Goal: Transaction & Acquisition: Subscribe to service/newsletter

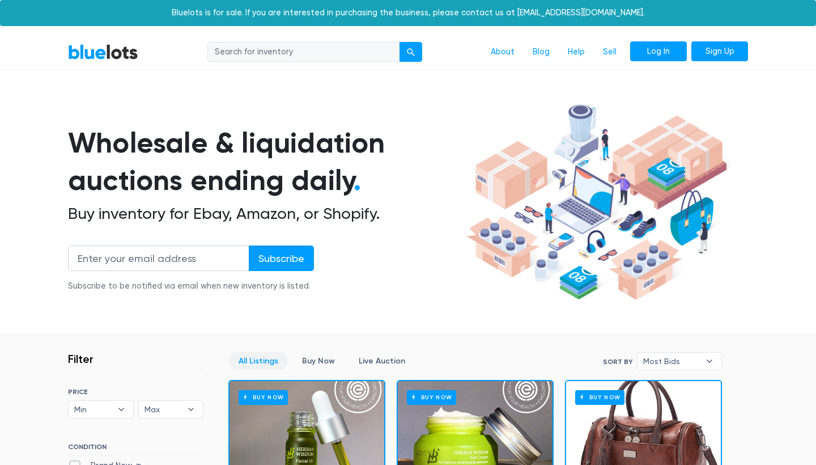
click at [673, 52] on link "Log In" at bounding box center [658, 51] width 57 height 20
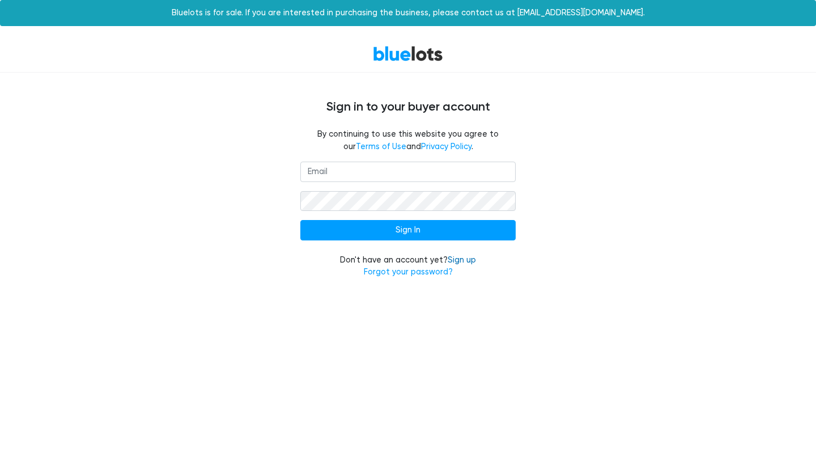
click at [459, 260] on link "Sign up" at bounding box center [462, 260] width 28 height 10
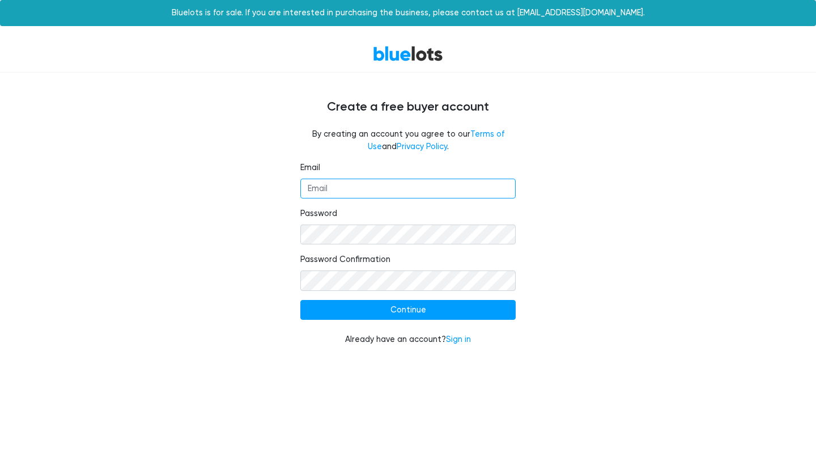
click at [422, 193] on input "Email" at bounding box center [407, 189] width 215 height 20
type input "[PERSON_NAME][EMAIL_ADDRESS][DOMAIN_NAME]"
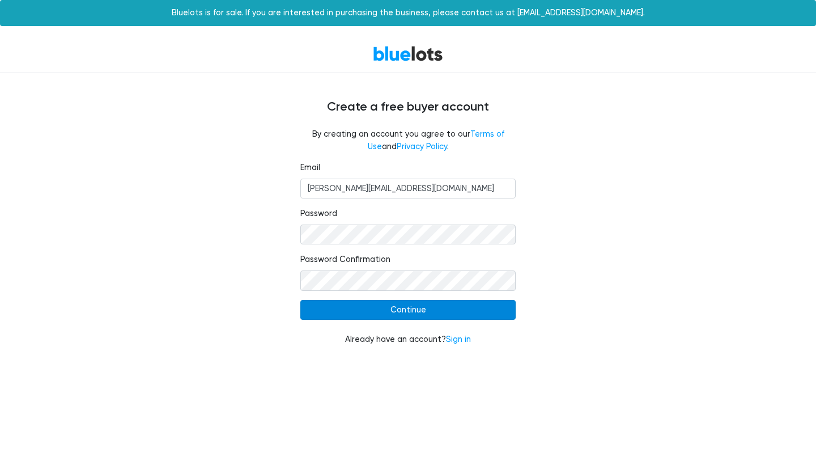
click at [417, 313] on input "Continue" at bounding box center [407, 310] width 215 height 20
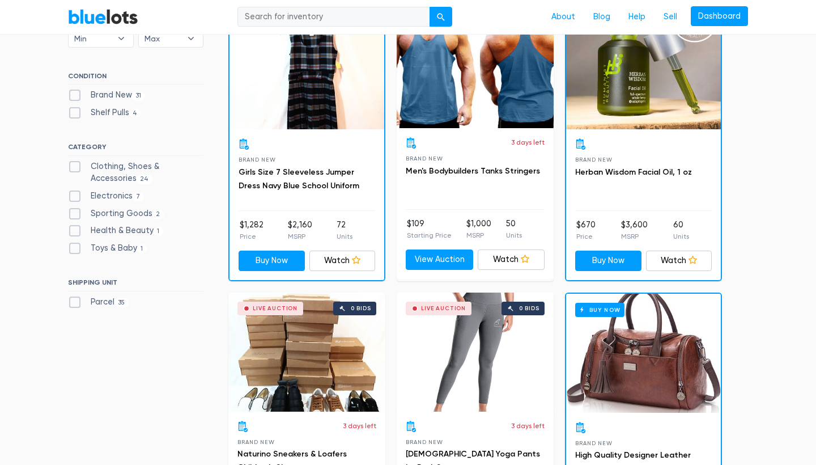
scroll to position [371, 0]
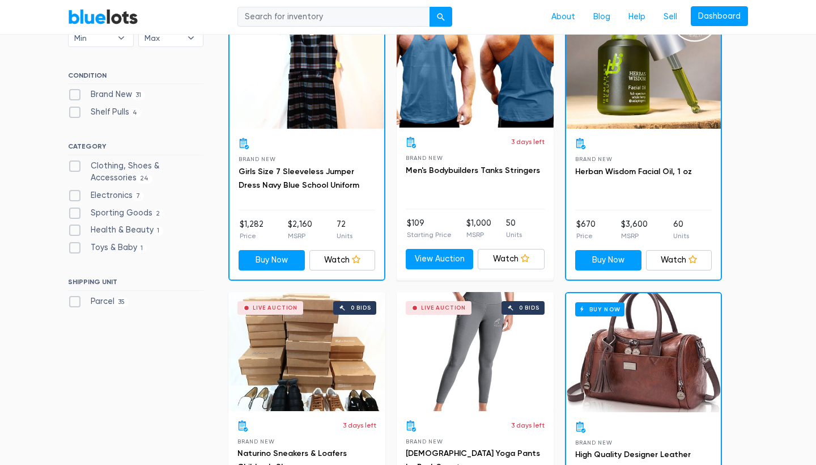
click at [137, 160] on label "Clothing, Shoes & Accessories 24" at bounding box center [135, 172] width 135 height 24
click at [75, 160] on Accessories"] "Clothing, Shoes & Accessories 24" at bounding box center [71, 163] width 7 height 7
checkbox Accessories"] "true"
